Goal: Task Accomplishment & Management: Manage account settings

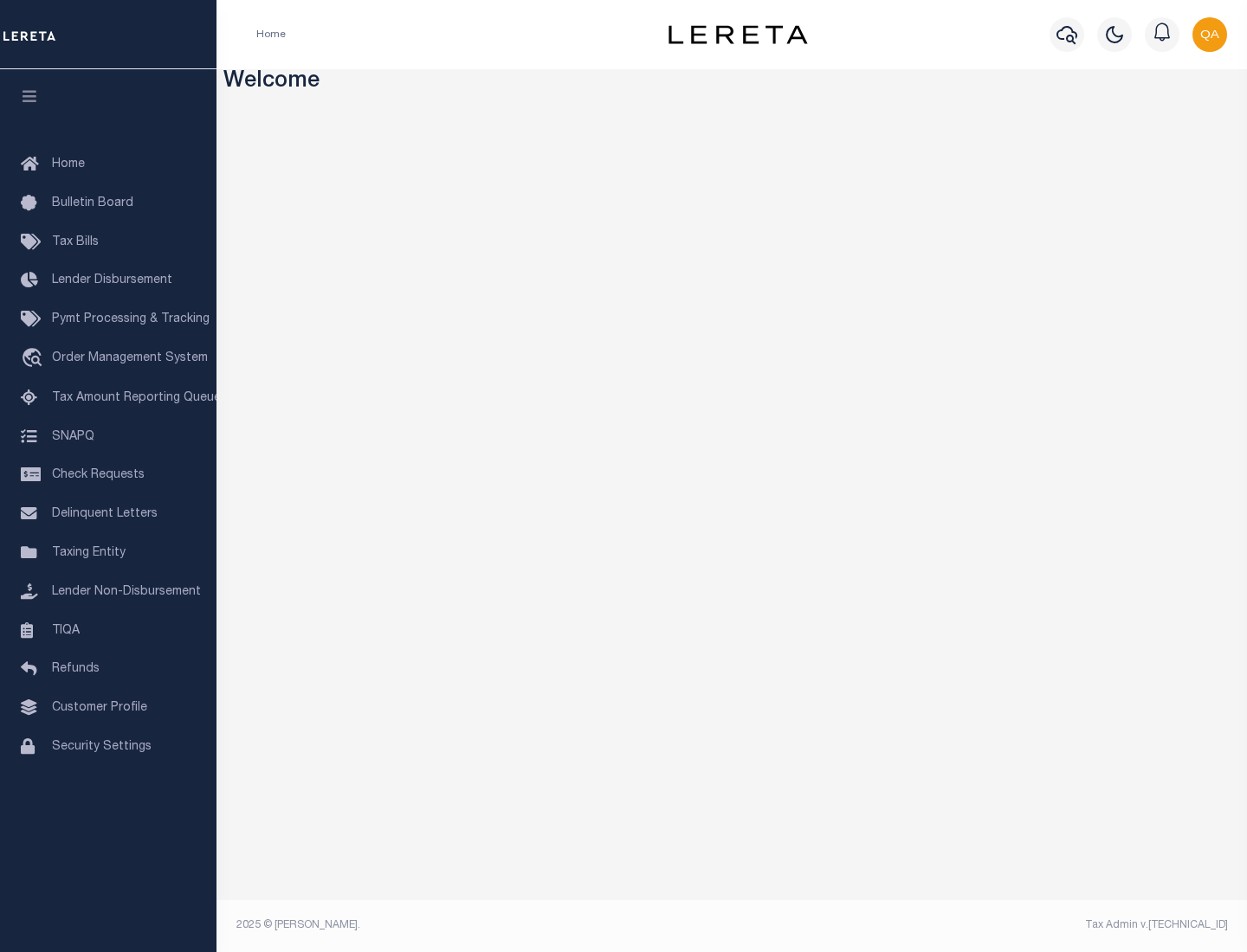
click at [108, 475] on span "Check Requests" at bounding box center [97, 475] width 92 height 12
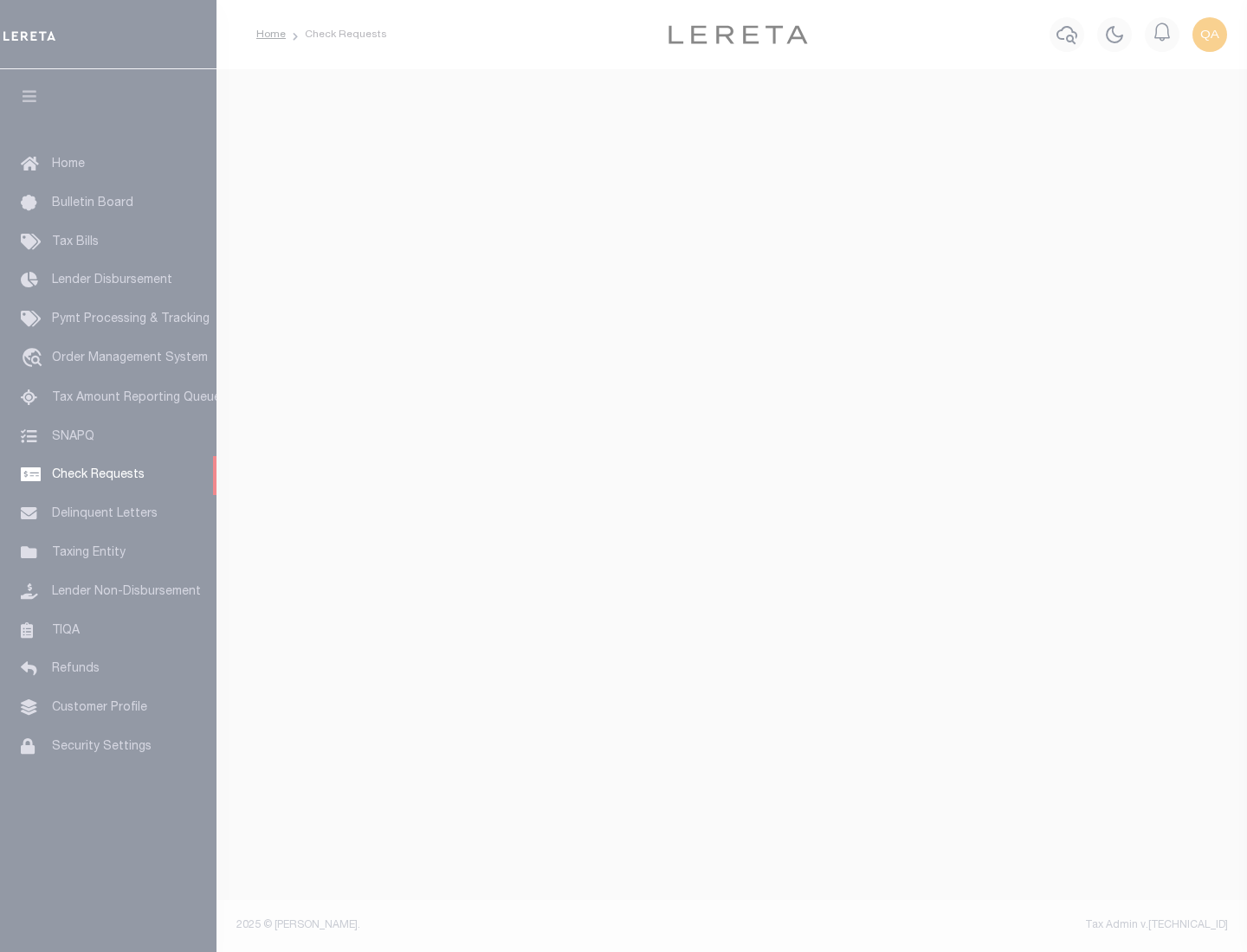
select select "50"
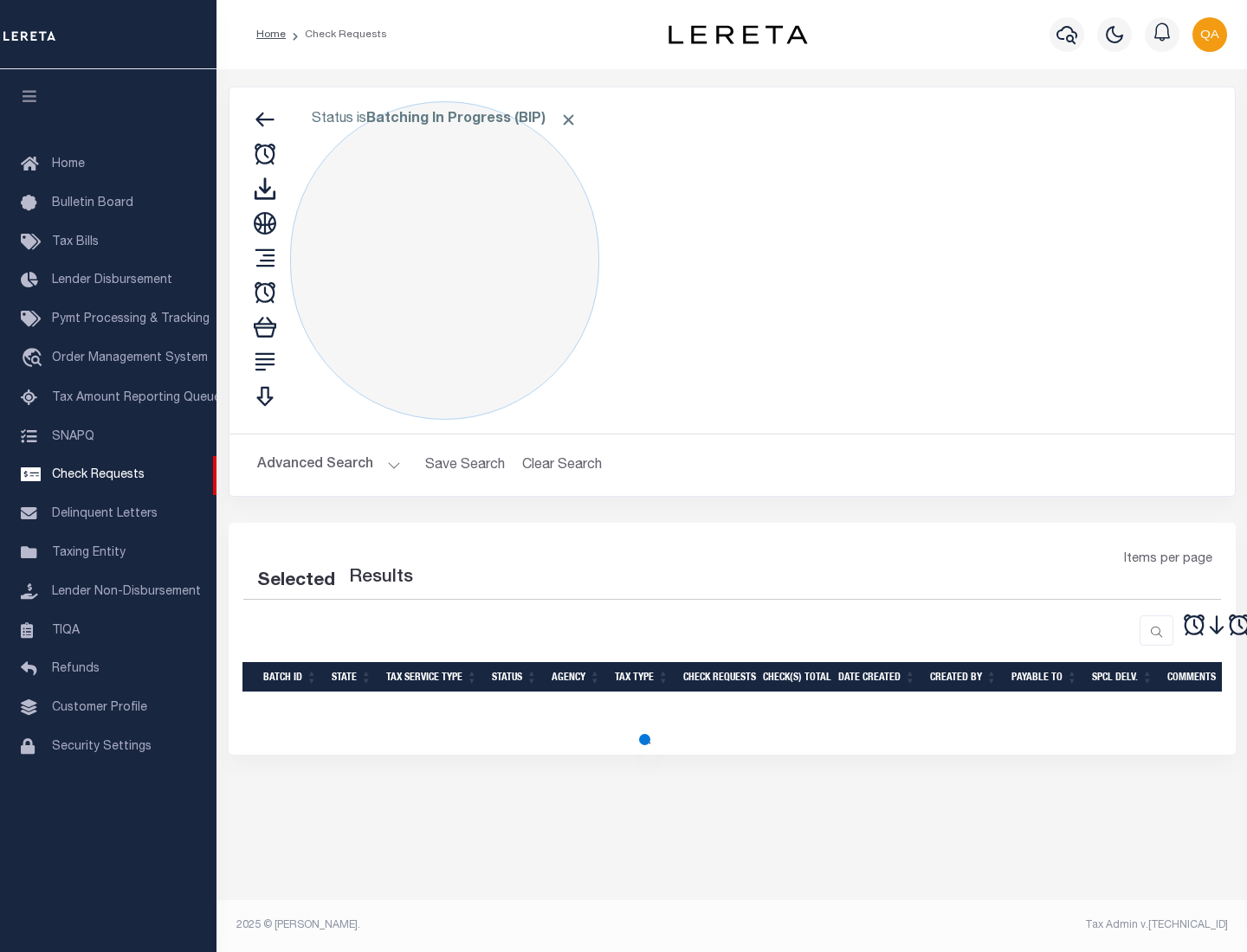
select select "50"
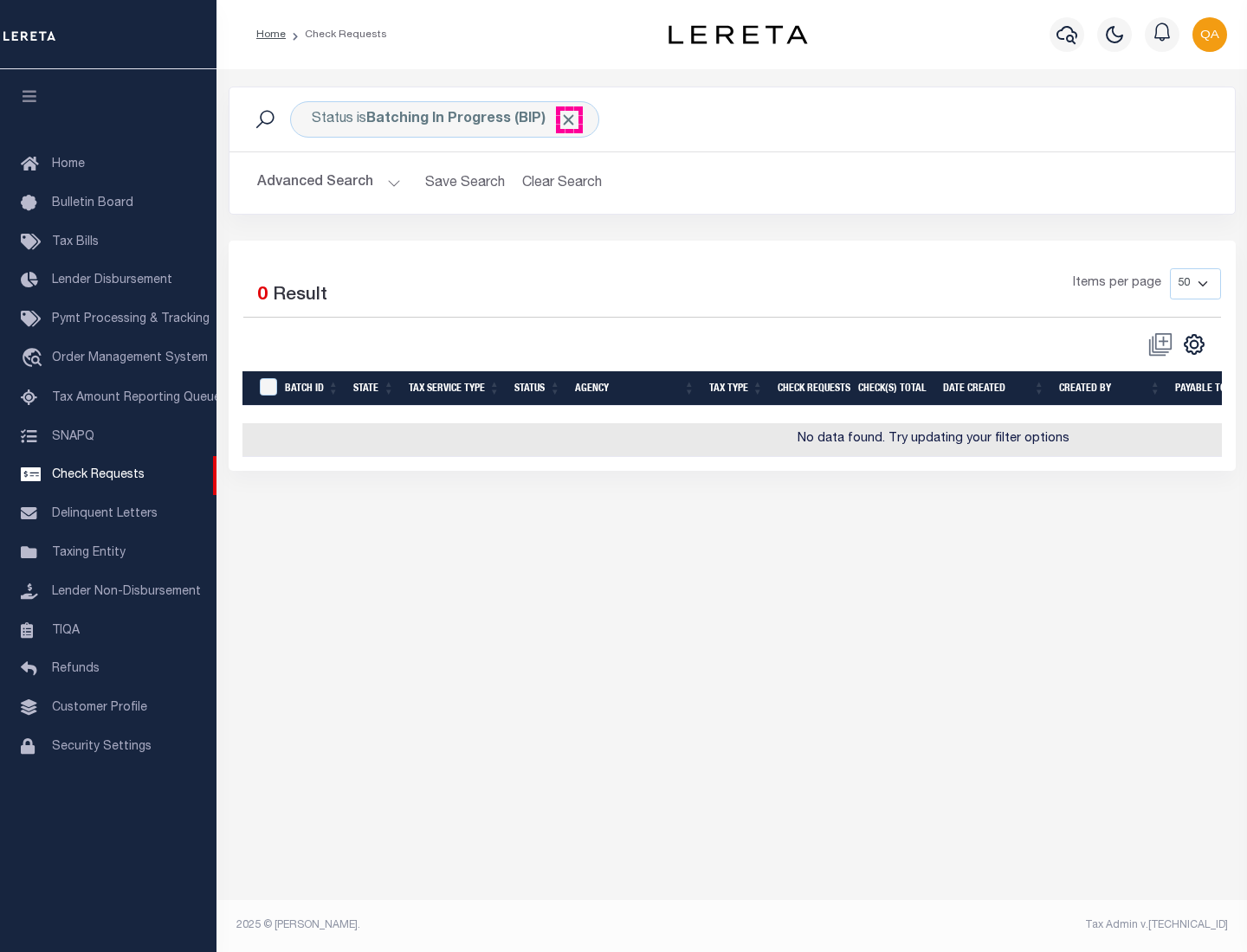
click at [568, 120] on span "Click to Remove" at bounding box center [568, 120] width 18 height 18
